Goal: Register for event/course

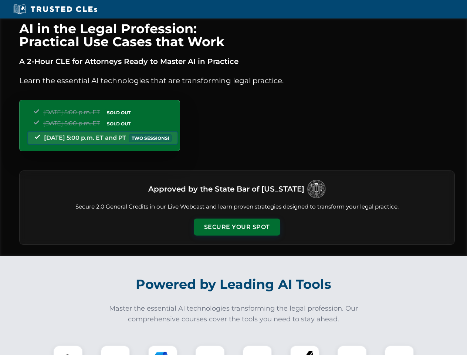
click at [237, 227] on button "Secure Your Spot" at bounding box center [237, 227] width 87 height 17
click at [68, 350] on img at bounding box center [67, 360] width 21 height 21
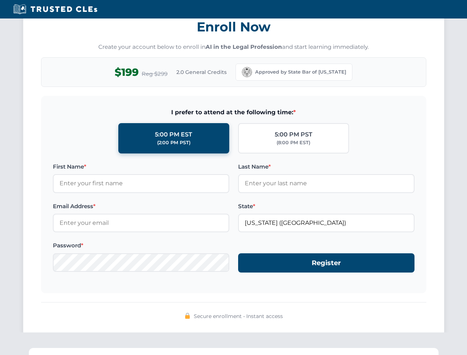
scroll to position [726, 0]
